Goal: Task Accomplishment & Management: Manage account settings

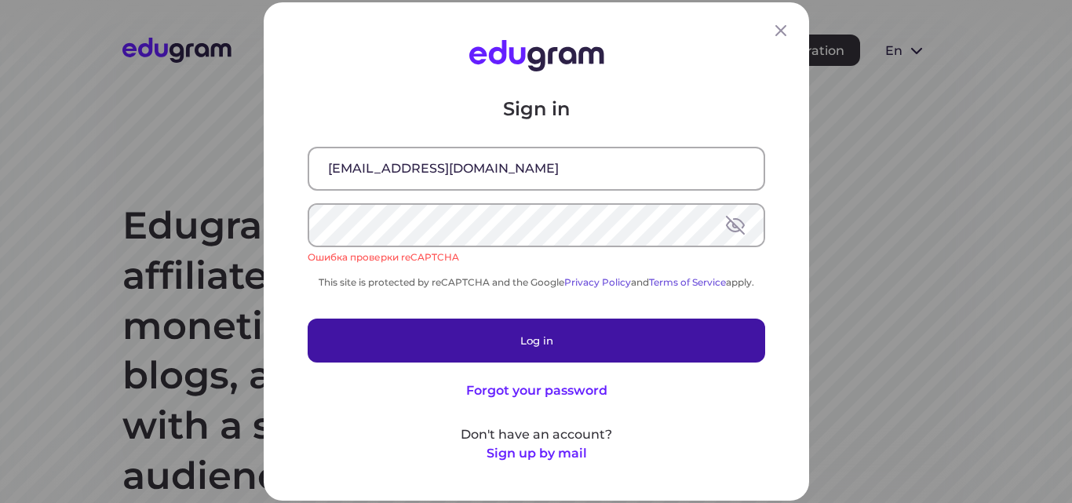
click at [523, 336] on button "Log in" at bounding box center [536, 341] width 457 height 44
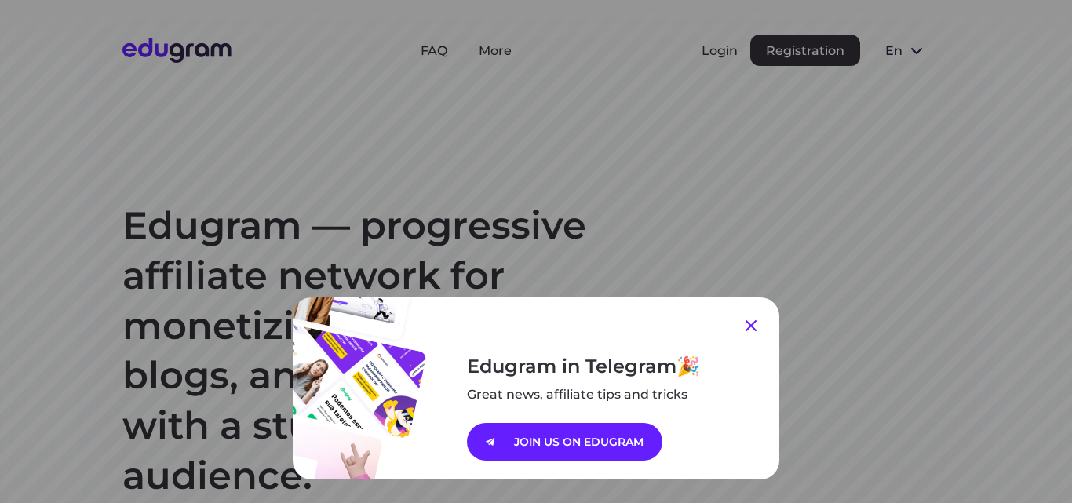
click at [749, 325] on icon at bounding box center [751, 325] width 19 height 19
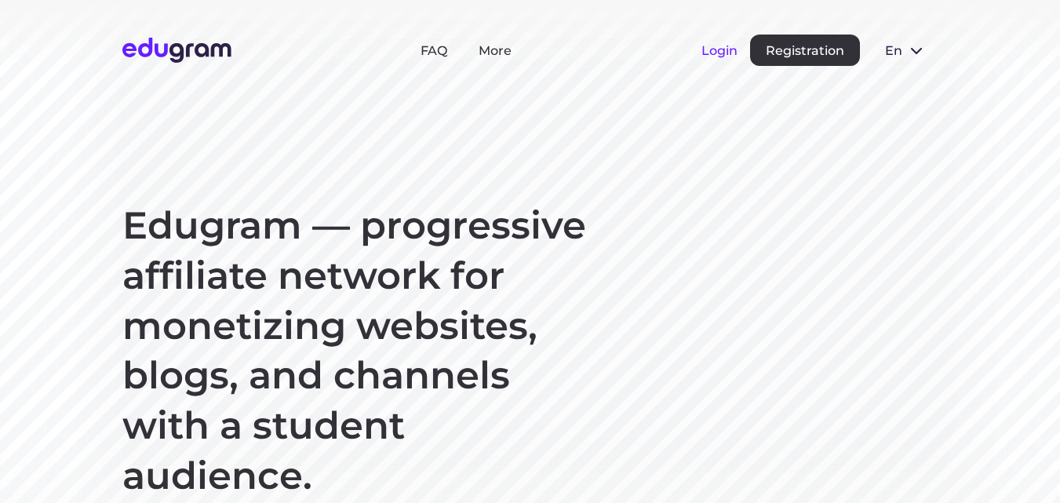
click at [716, 43] on button "Login" at bounding box center [720, 50] width 36 height 15
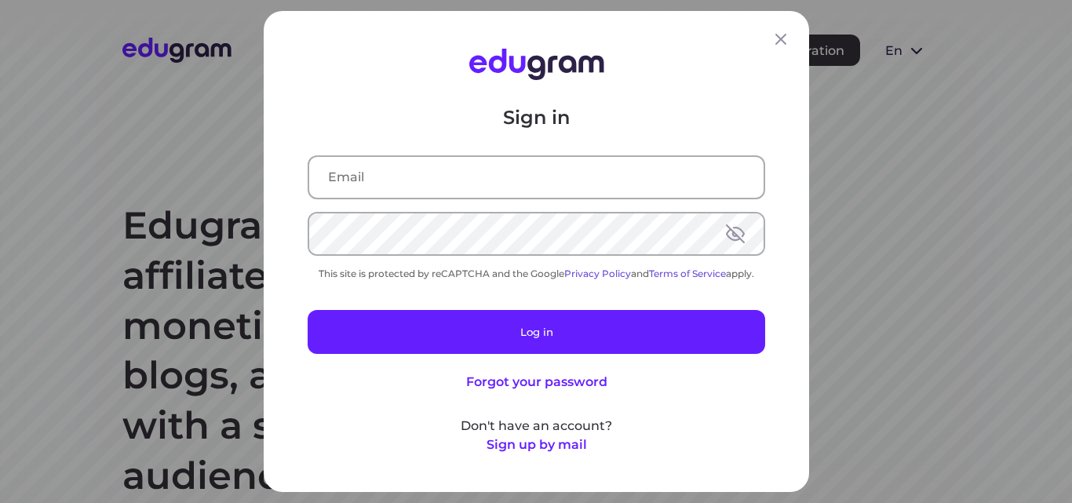
type input "[EMAIL_ADDRESS][DOMAIN_NAME]"
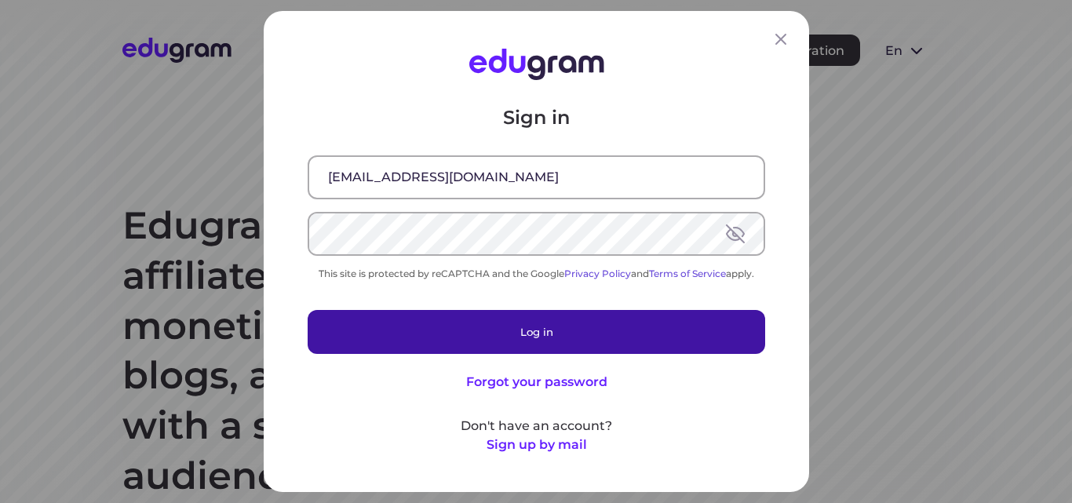
click at [525, 326] on button "Log in" at bounding box center [536, 332] width 457 height 44
